Goal: Obtain resource: Download file/media

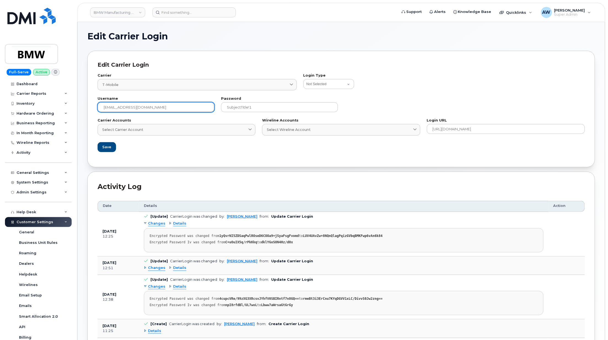
click at [181, 110] on input "[EMAIL_ADDRESS][DOMAIN_NAME]" at bounding box center [156, 107] width 117 height 10
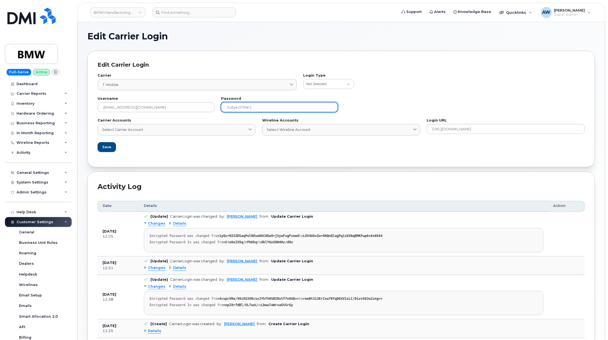
click at [260, 111] on input "SubjectTitle!1" at bounding box center [279, 107] width 117 height 10
click at [50, 106] on div "Inventory" at bounding box center [38, 104] width 67 height 10
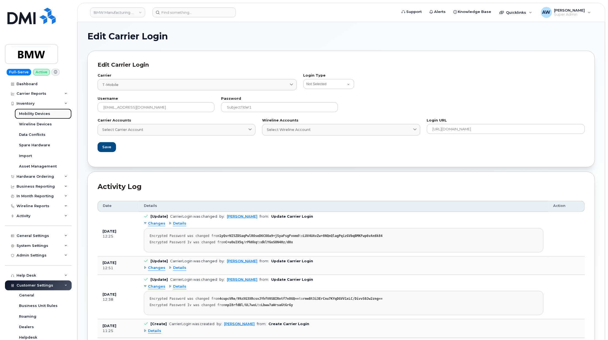
click at [51, 115] on link "Mobility Devices" at bounding box center [43, 114] width 57 height 10
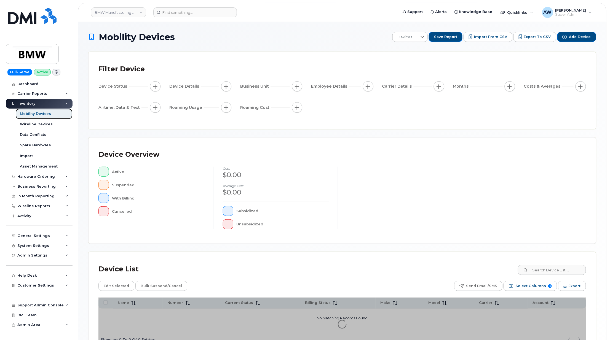
scroll to position [39, 0]
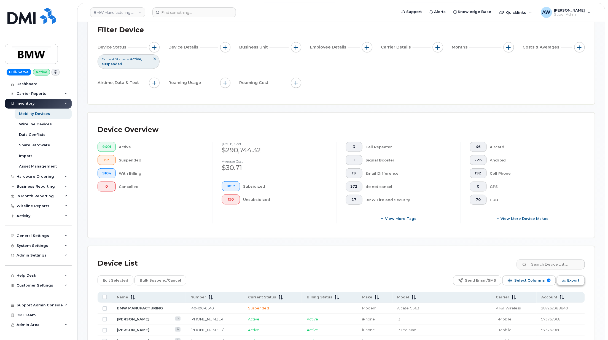
click at [575, 279] on span "Export" at bounding box center [573, 280] width 12 height 8
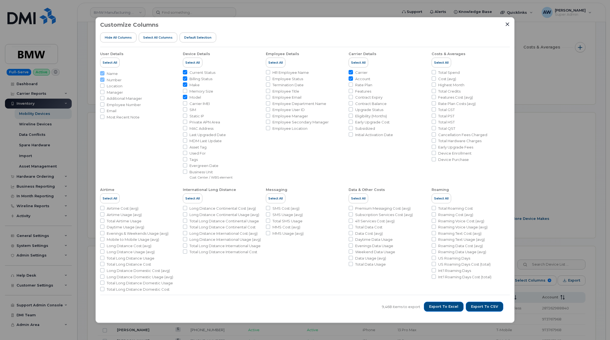
click at [195, 159] on span "Tags" at bounding box center [193, 159] width 8 height 5
click at [187, 159] on input "Tags" at bounding box center [185, 159] width 4 height 4
checkbox input "true"
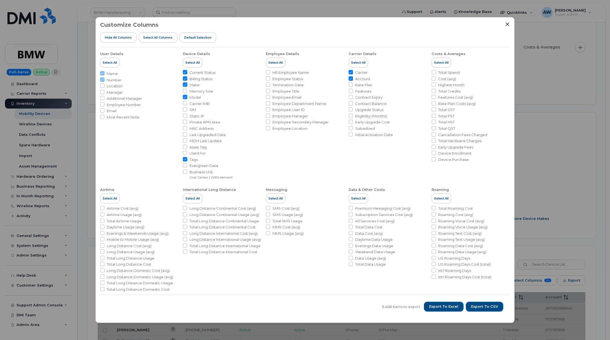
click at [190, 146] on span "Asset Tag" at bounding box center [197, 147] width 17 height 5
click at [187, 146] on input "Asset Tag" at bounding box center [185, 147] width 4 height 4
checkbox input "true"
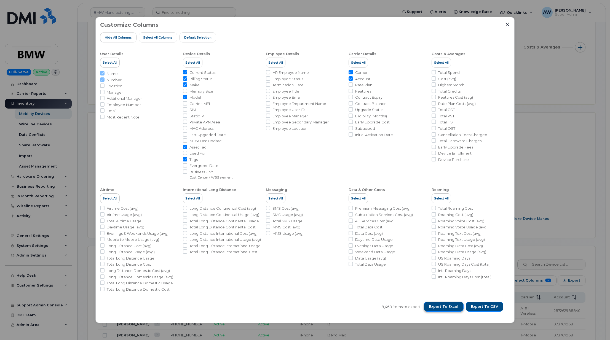
click at [439, 309] on span "Export to Excel" at bounding box center [443, 306] width 29 height 5
